Goal: Navigation & Orientation: Go to known website

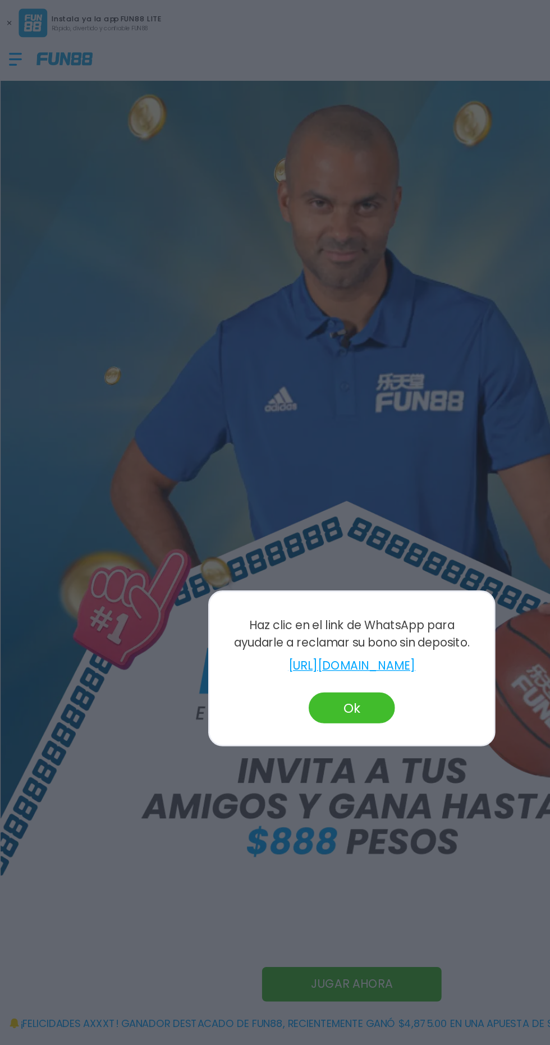
click at [295, 546] on button "Ok" at bounding box center [274, 554] width 67 height 24
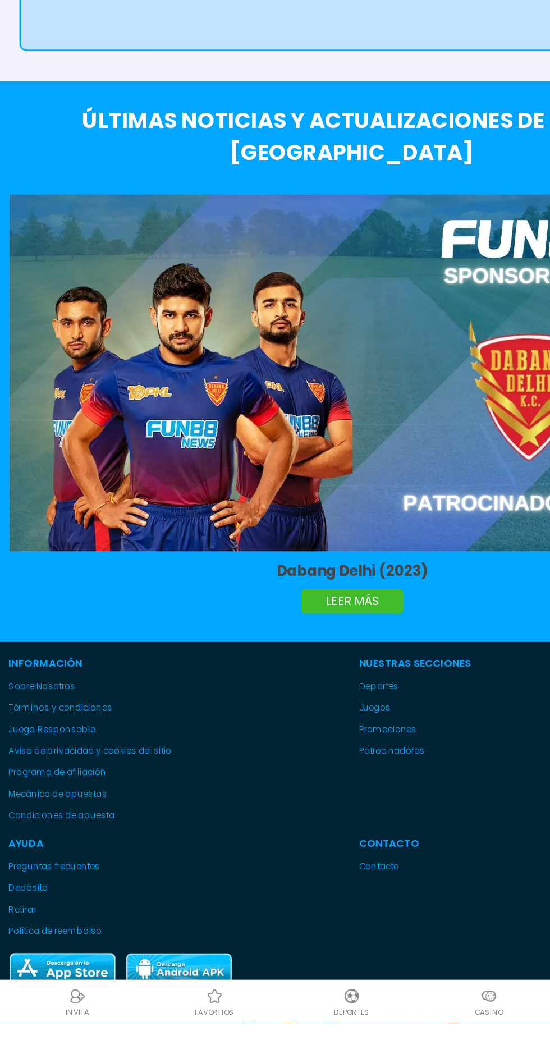
scroll to position [3017, 0]
